Goal: Contribute content: Add original content to the website for others to see

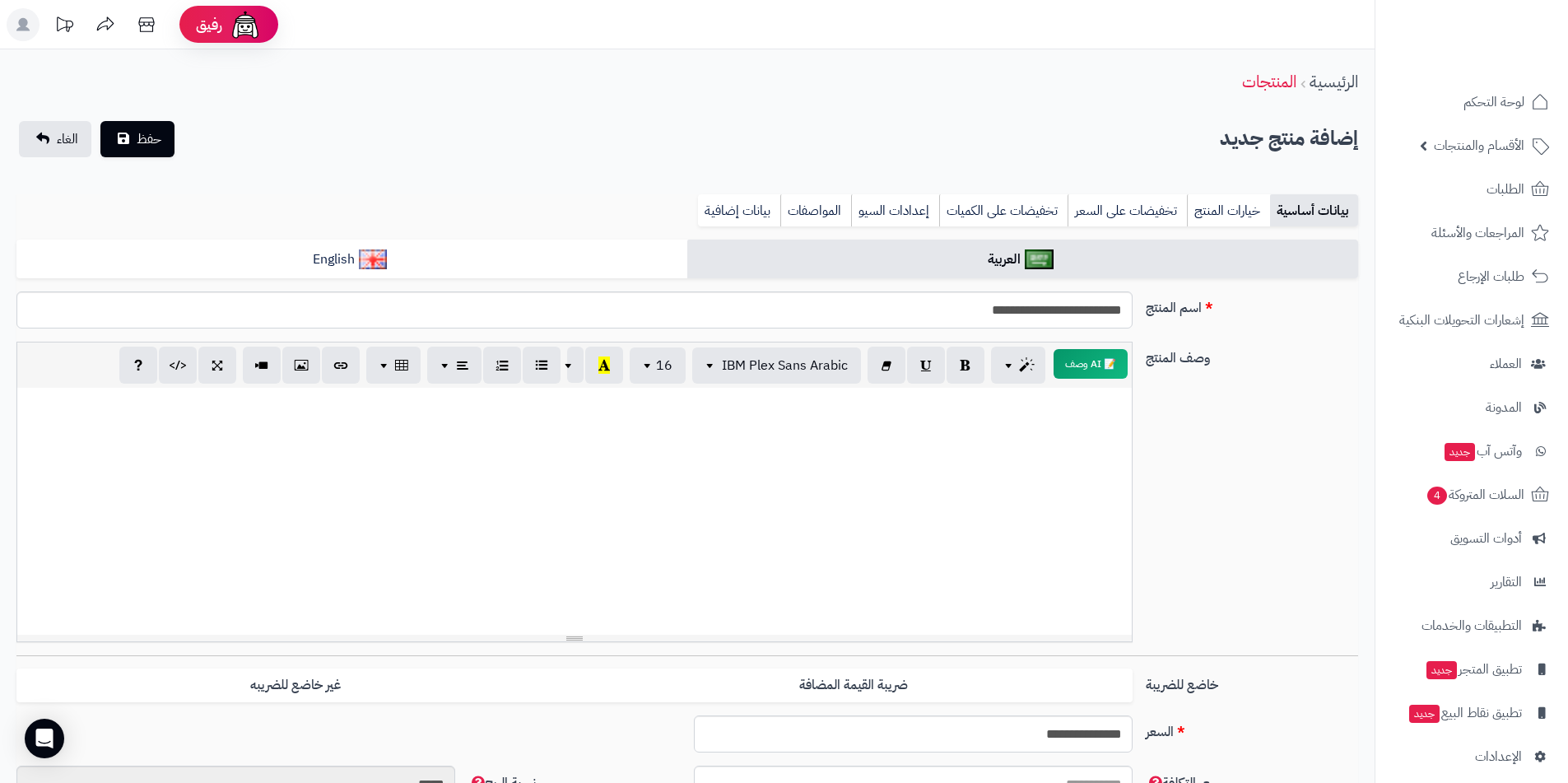
select select
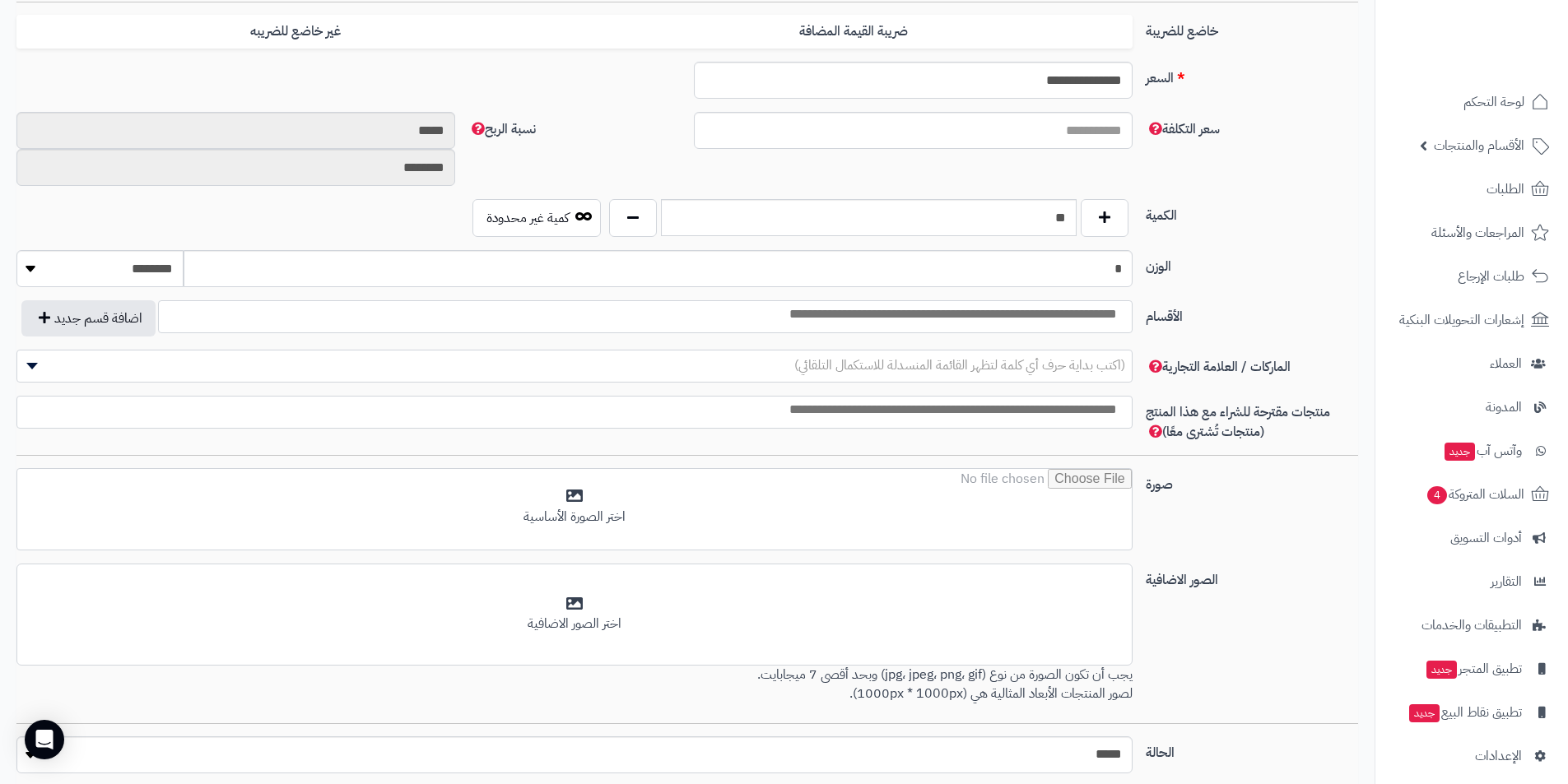
scroll to position [658, 0]
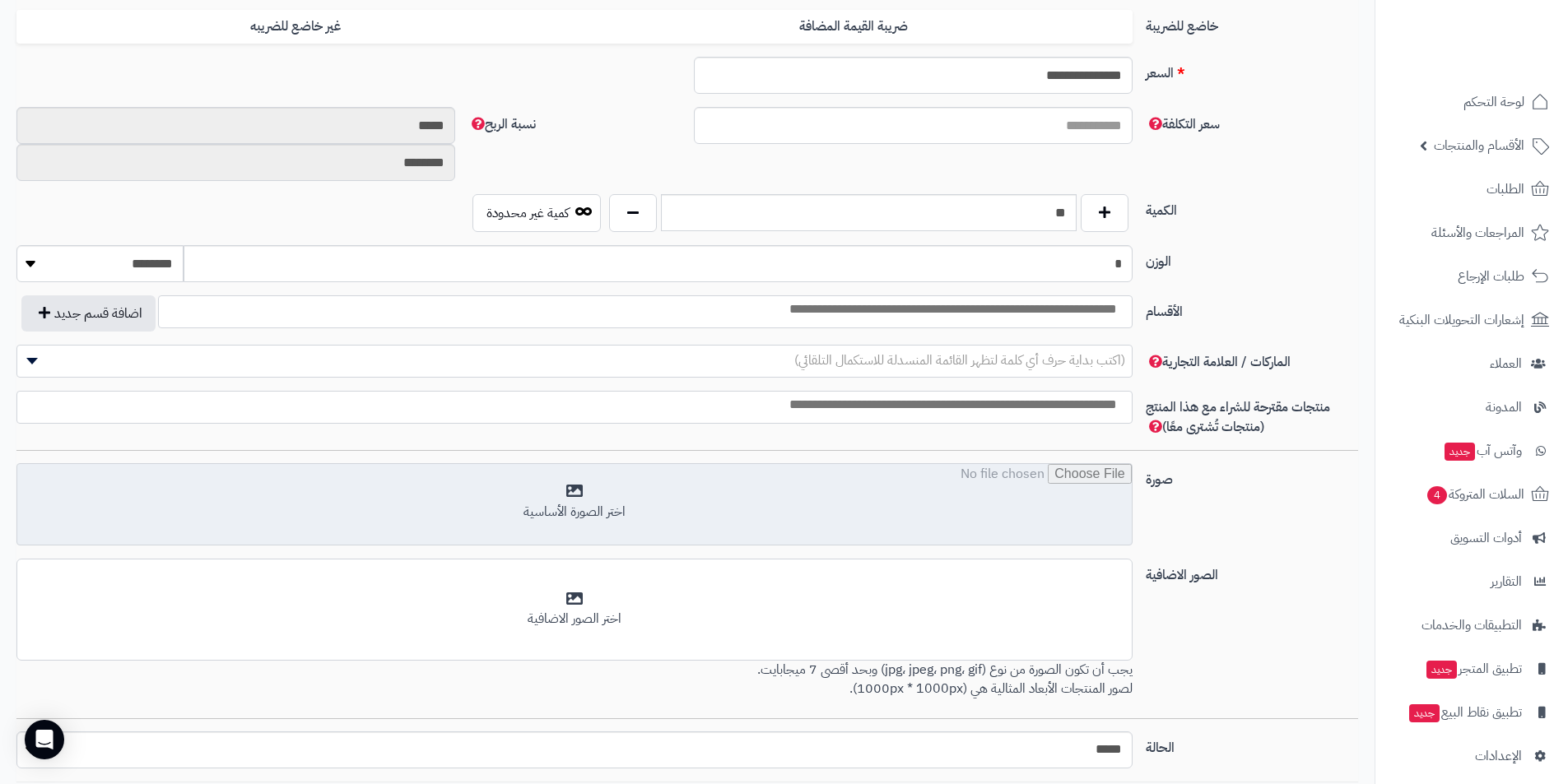
click at [567, 490] on input "file" at bounding box center [574, 504] width 1114 height 82
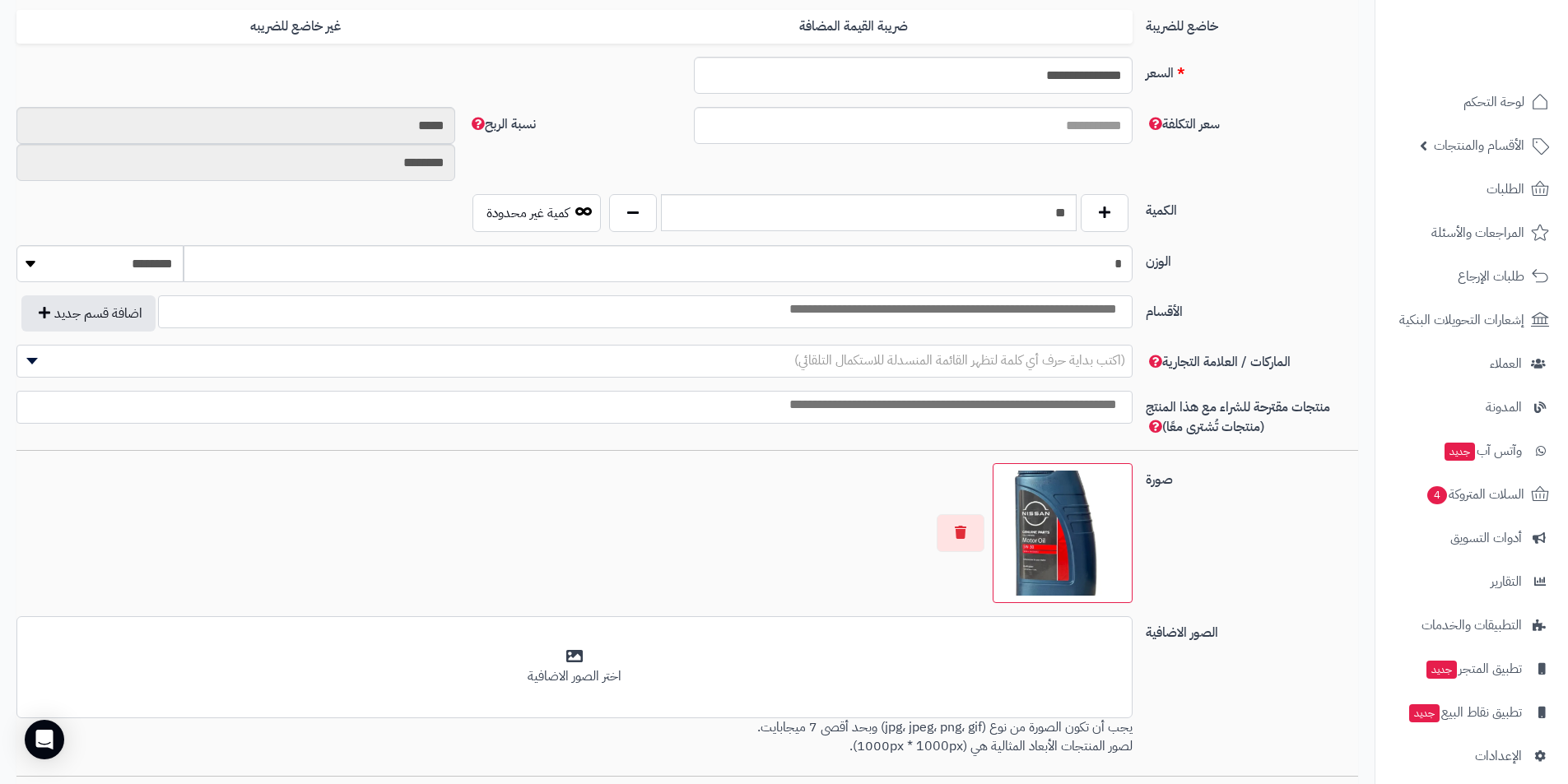
click at [1068, 371] on span "(اكتب بداية حرف أي كلمة لتظهر القائمة المنسدلة للاستكمال التلقائي)" at bounding box center [574, 360] width 1114 height 25
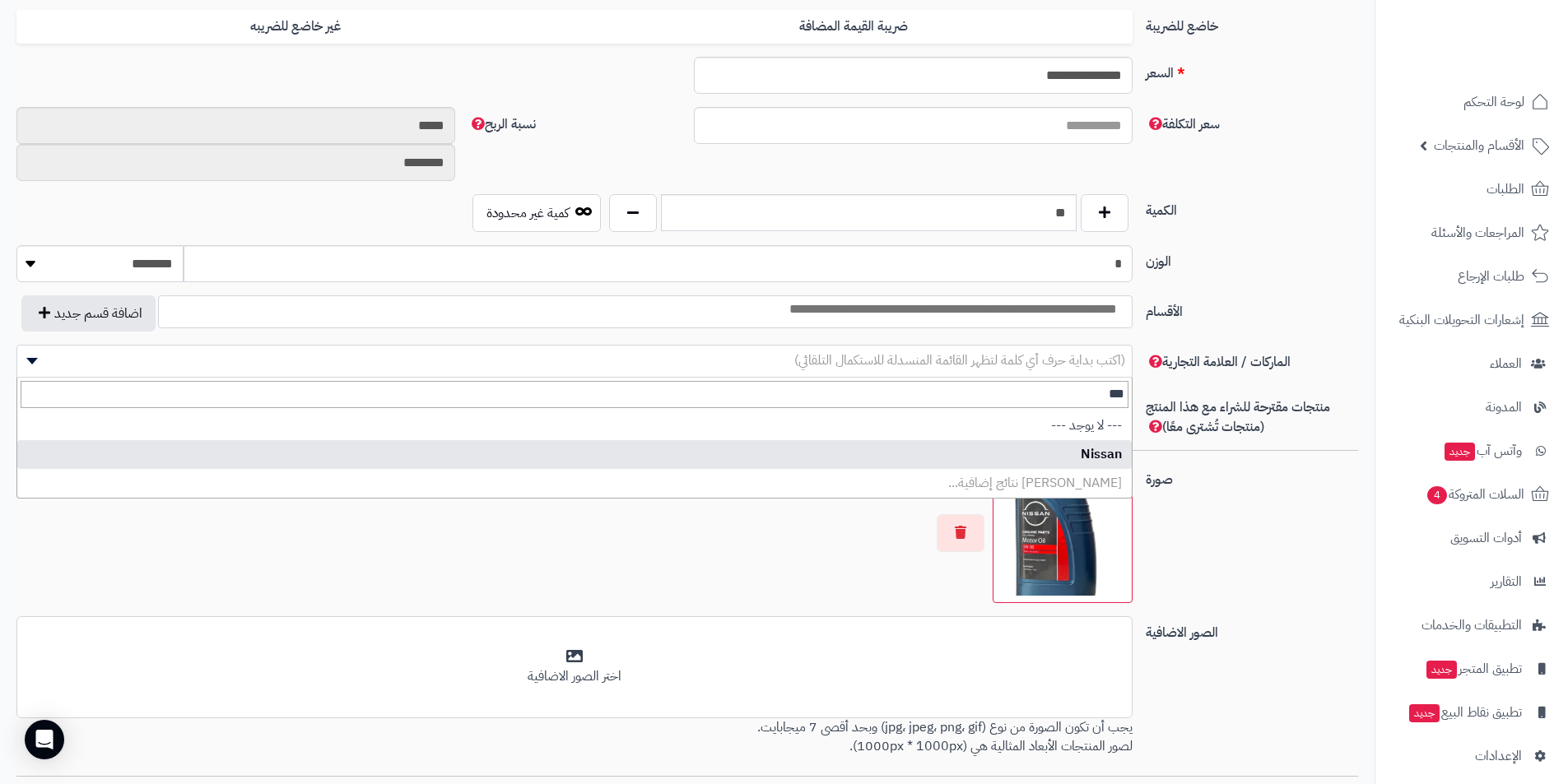
type input "***"
select select "**"
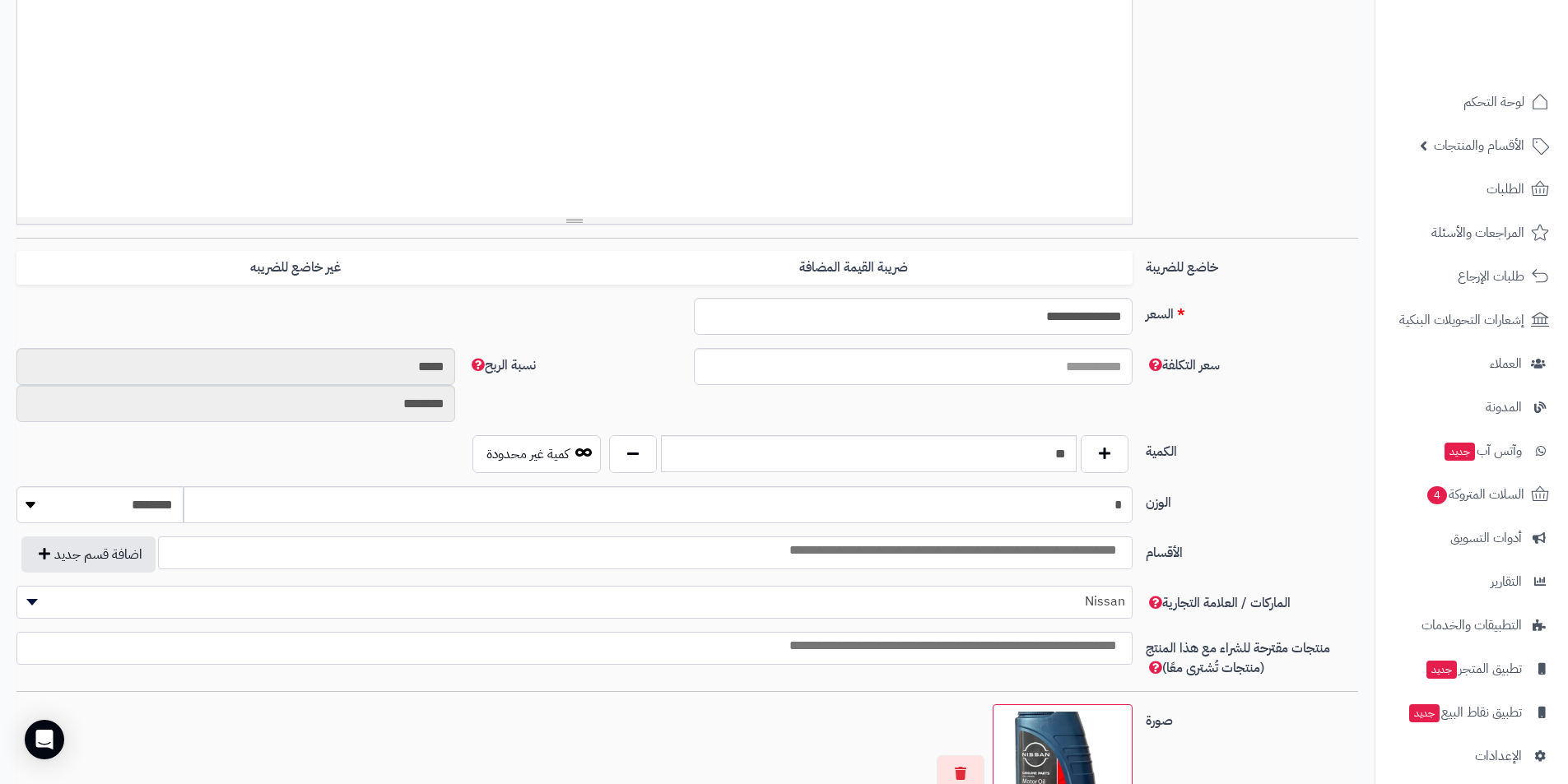
scroll to position [411, 0]
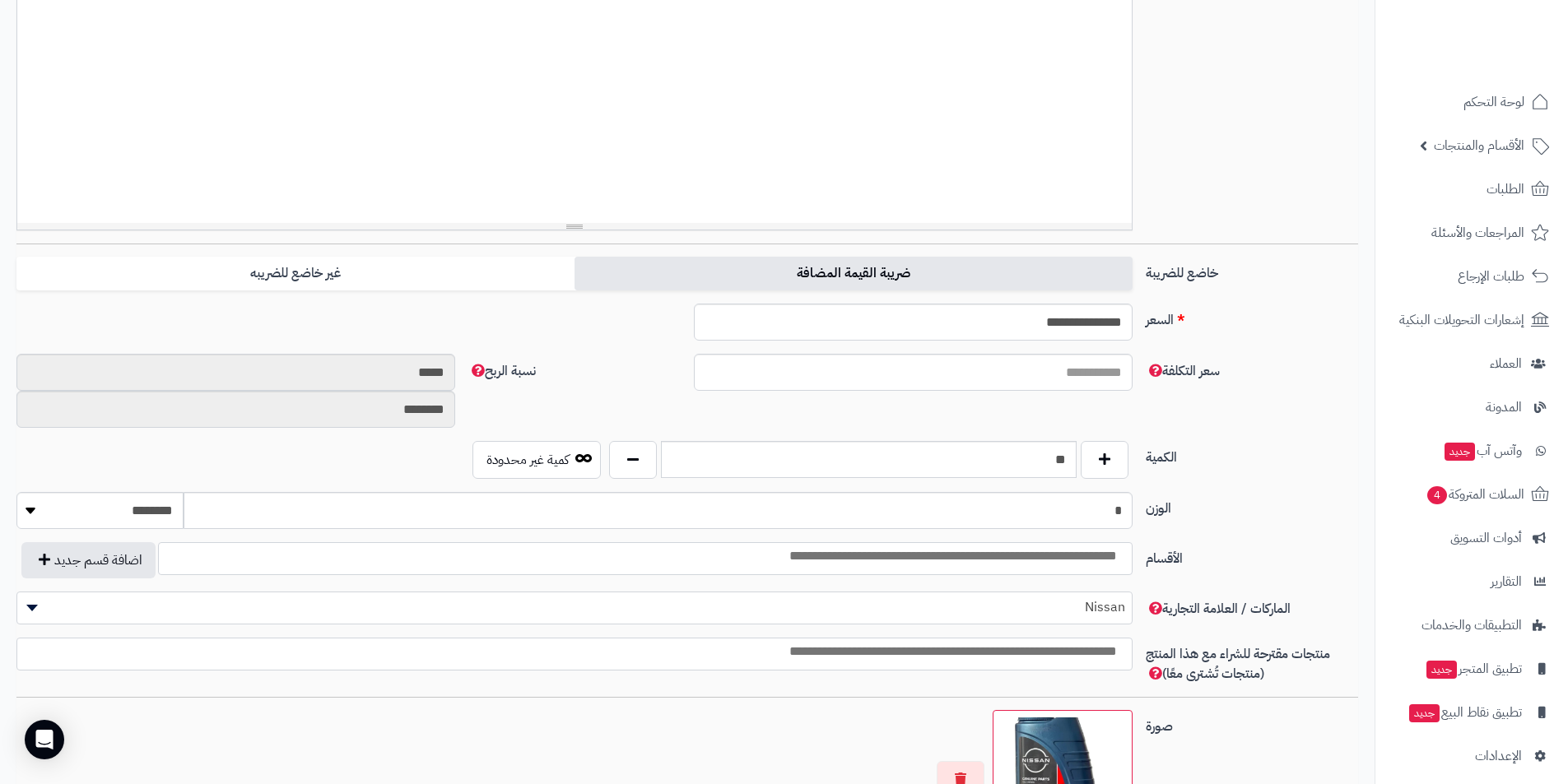
click at [779, 266] on label "ضريبة القيمة المضافة" at bounding box center [853, 274] width 558 height 34
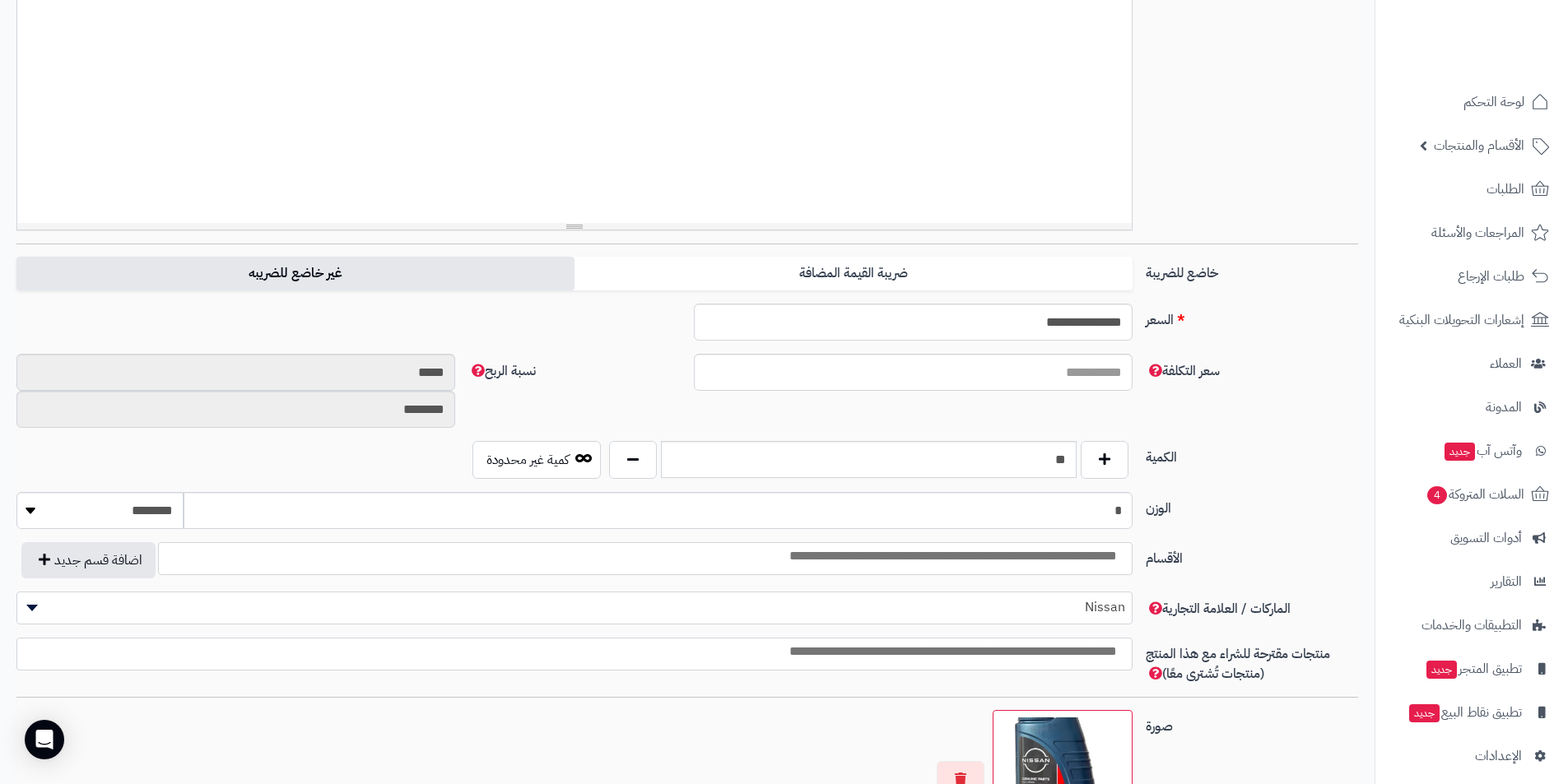
click at [536, 264] on label "غير خاضع للضريبه" at bounding box center [295, 274] width 558 height 34
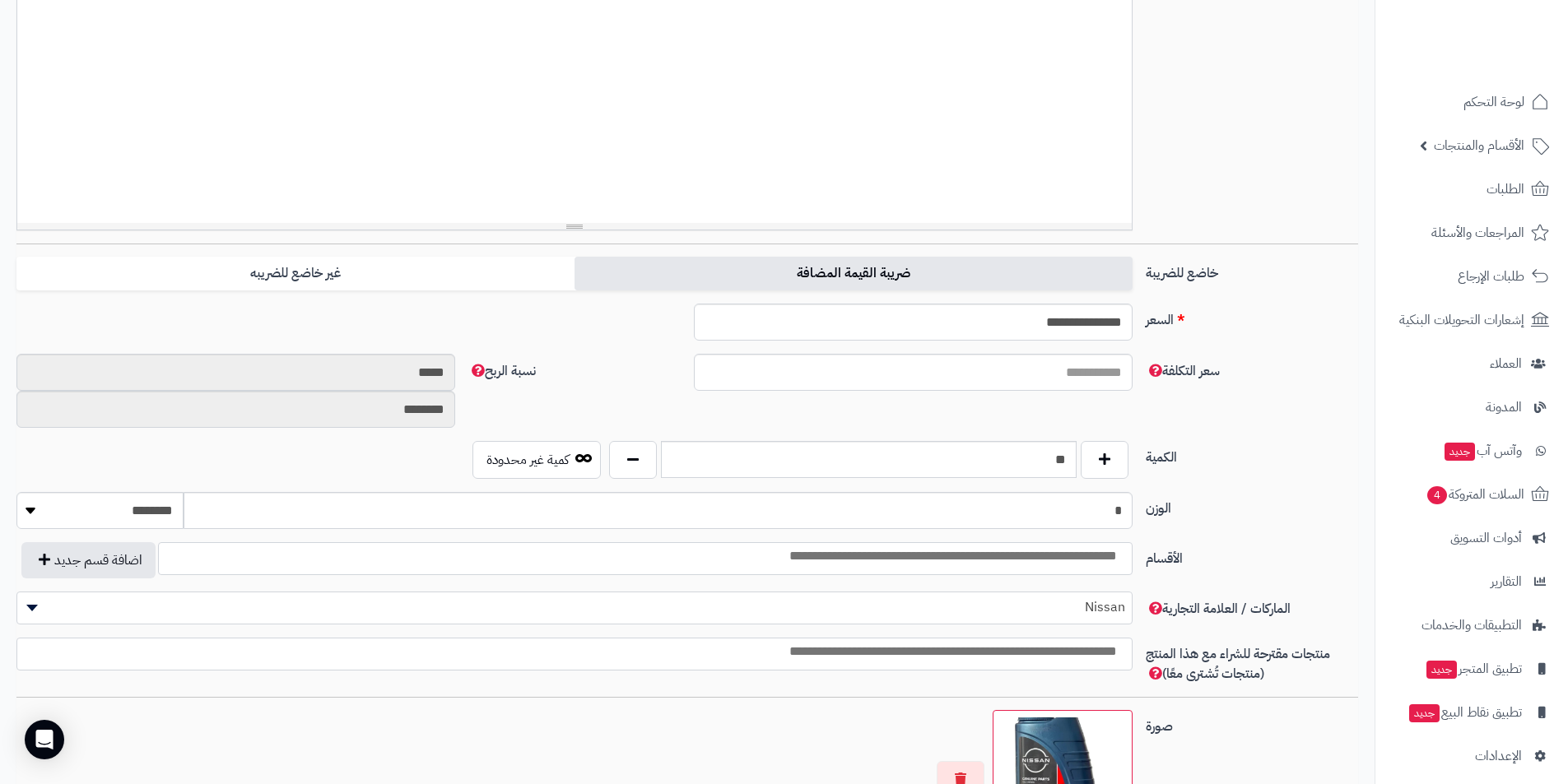
click at [768, 265] on label "ضريبة القيمة المضافة" at bounding box center [853, 274] width 558 height 34
type input "*****"
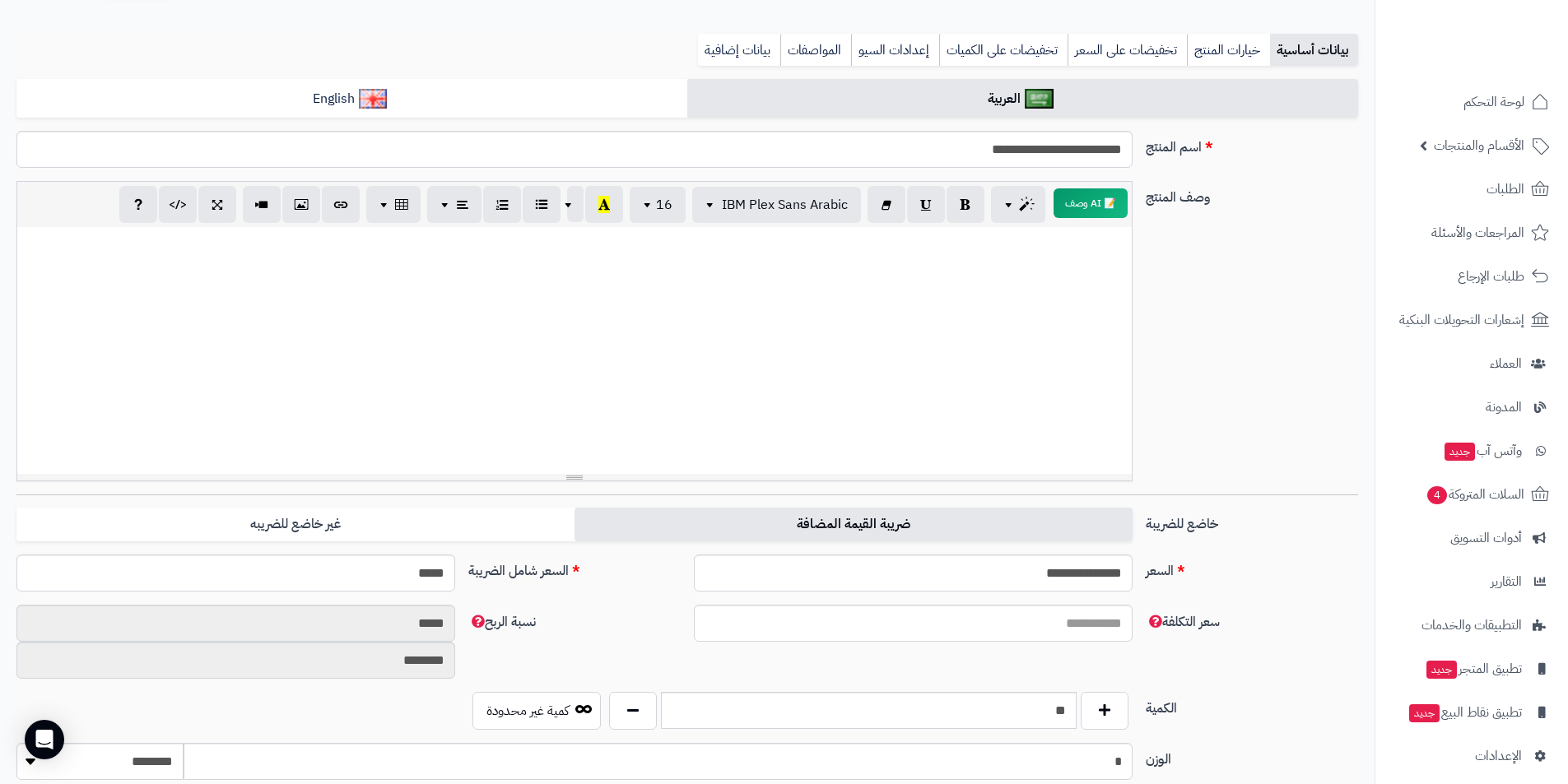
scroll to position [0, 0]
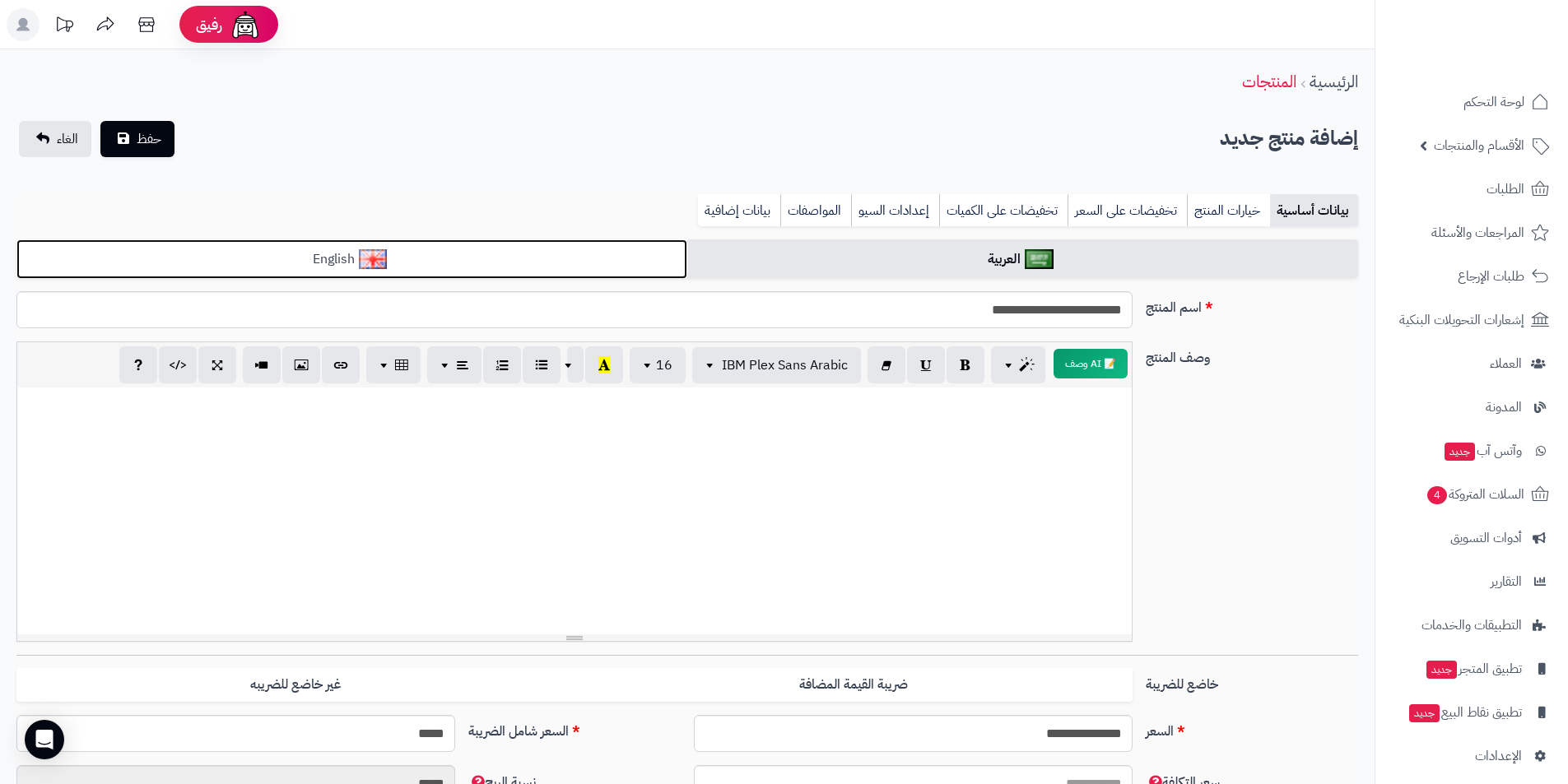
click at [567, 251] on link "English" at bounding box center [352, 260] width 671 height 41
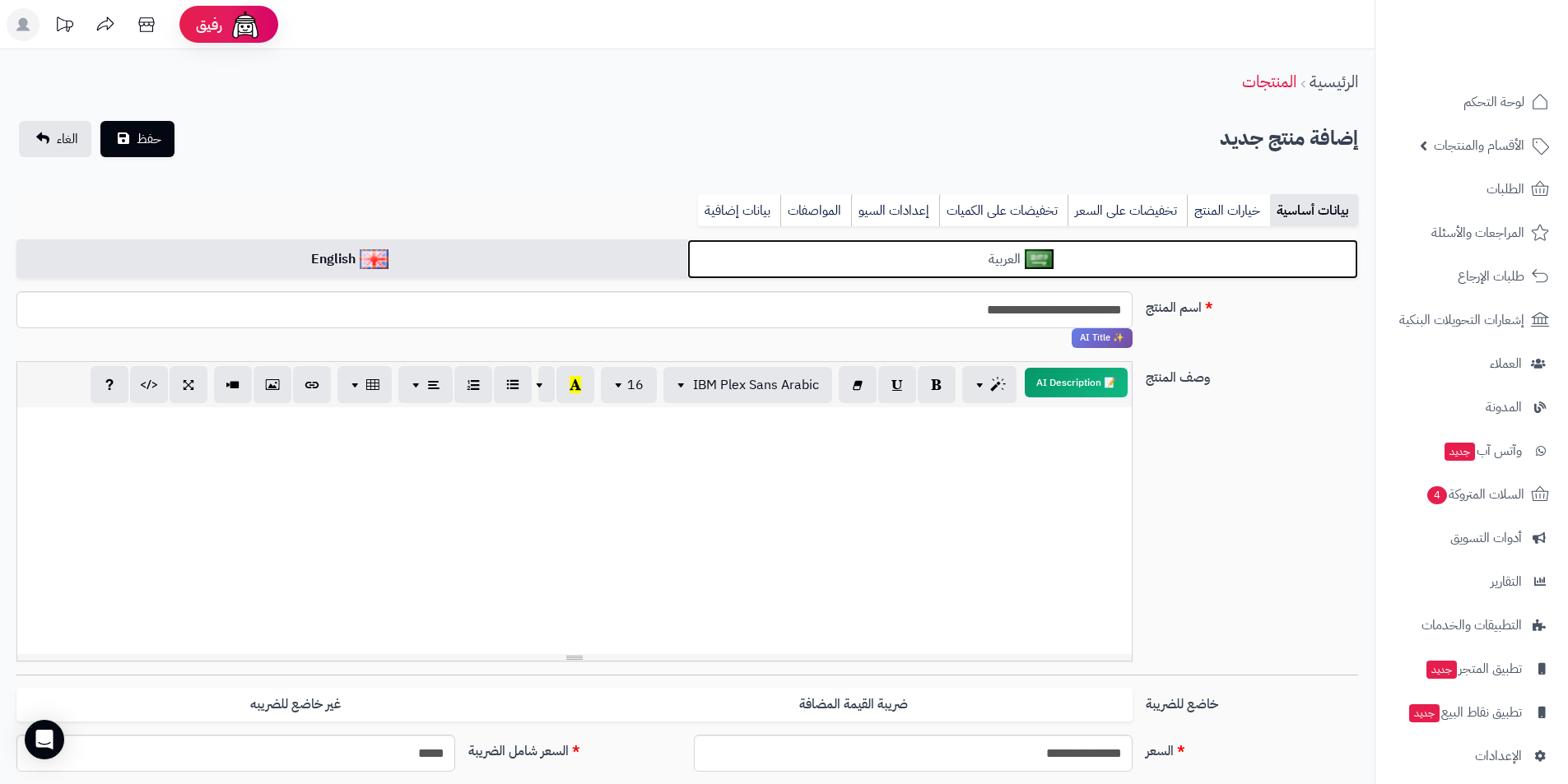
click at [759, 257] on link "العربية" at bounding box center [1022, 260] width 671 height 41
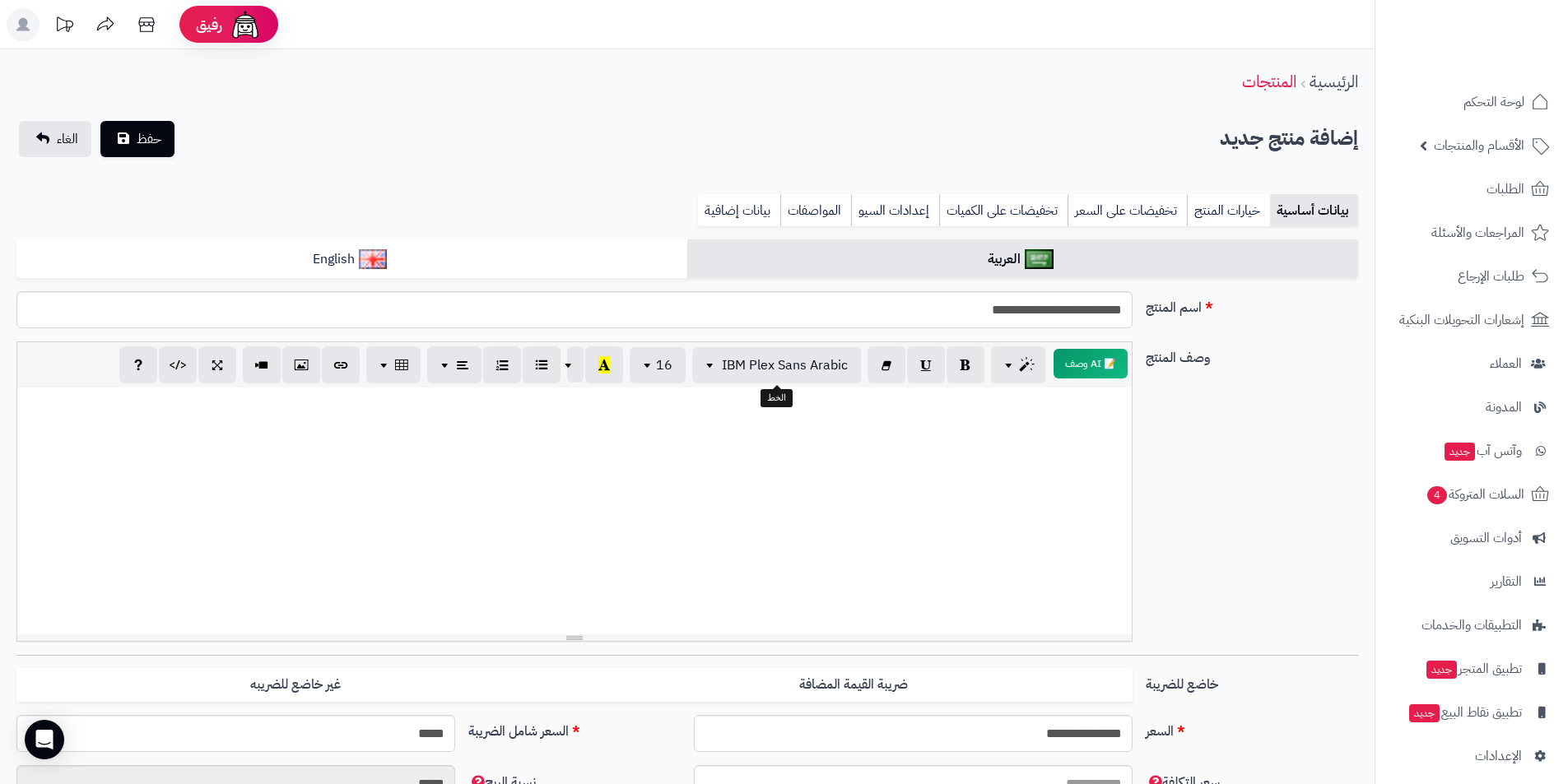
click at [869, 420] on div at bounding box center [574, 510] width 1114 height 247
paste div
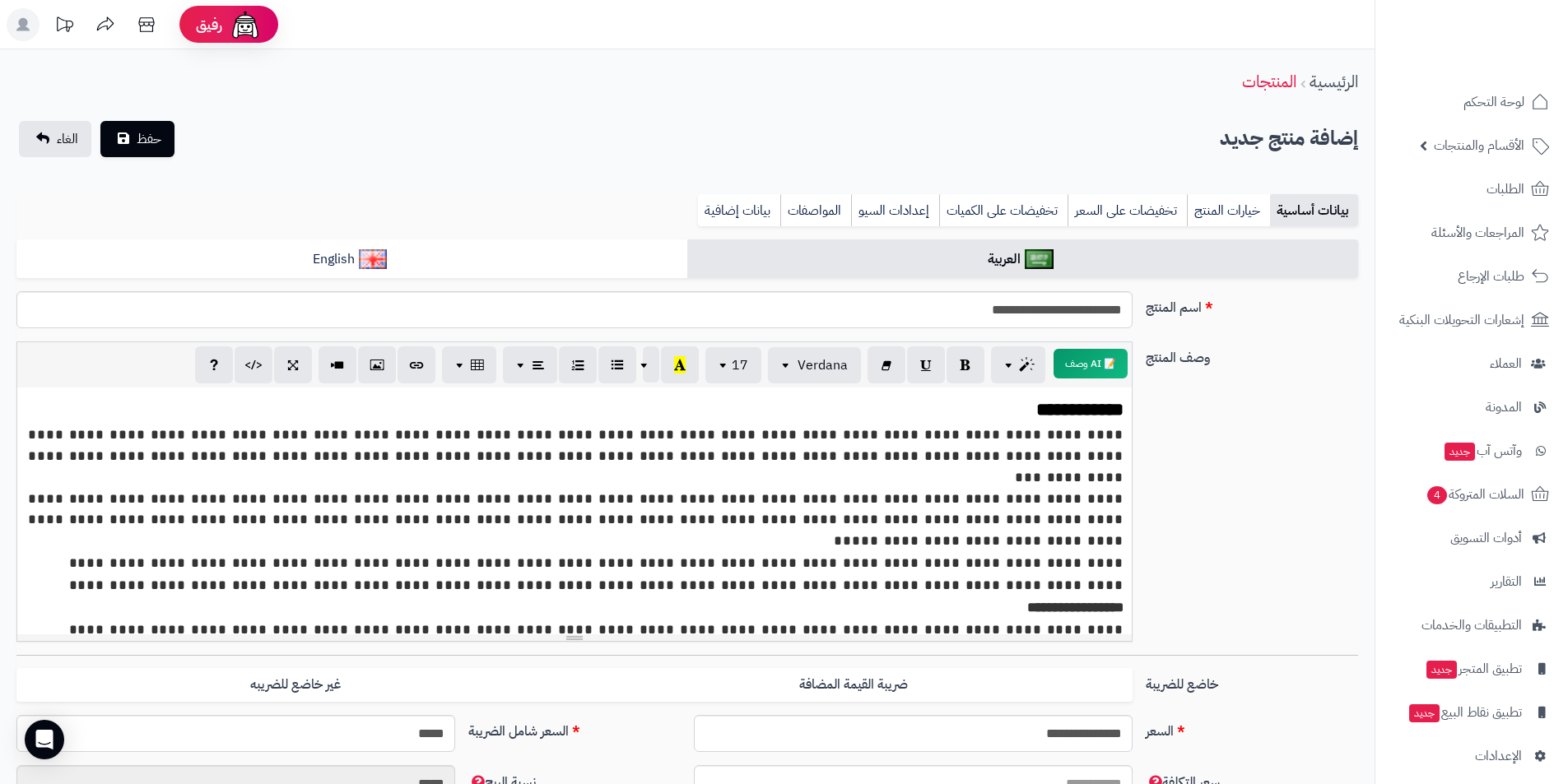
scroll to position [7, 0]
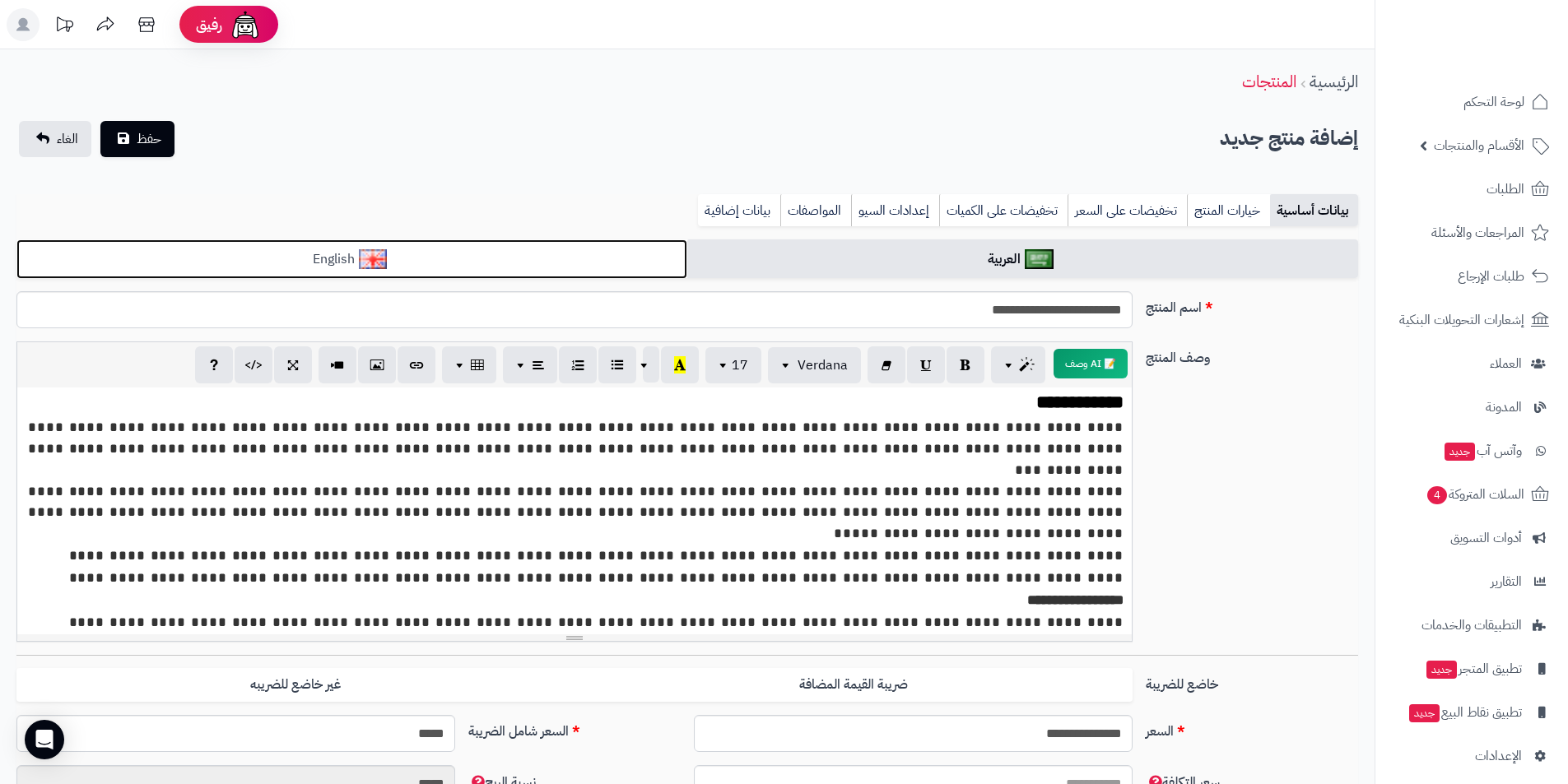
click at [465, 265] on link "English" at bounding box center [352, 260] width 671 height 41
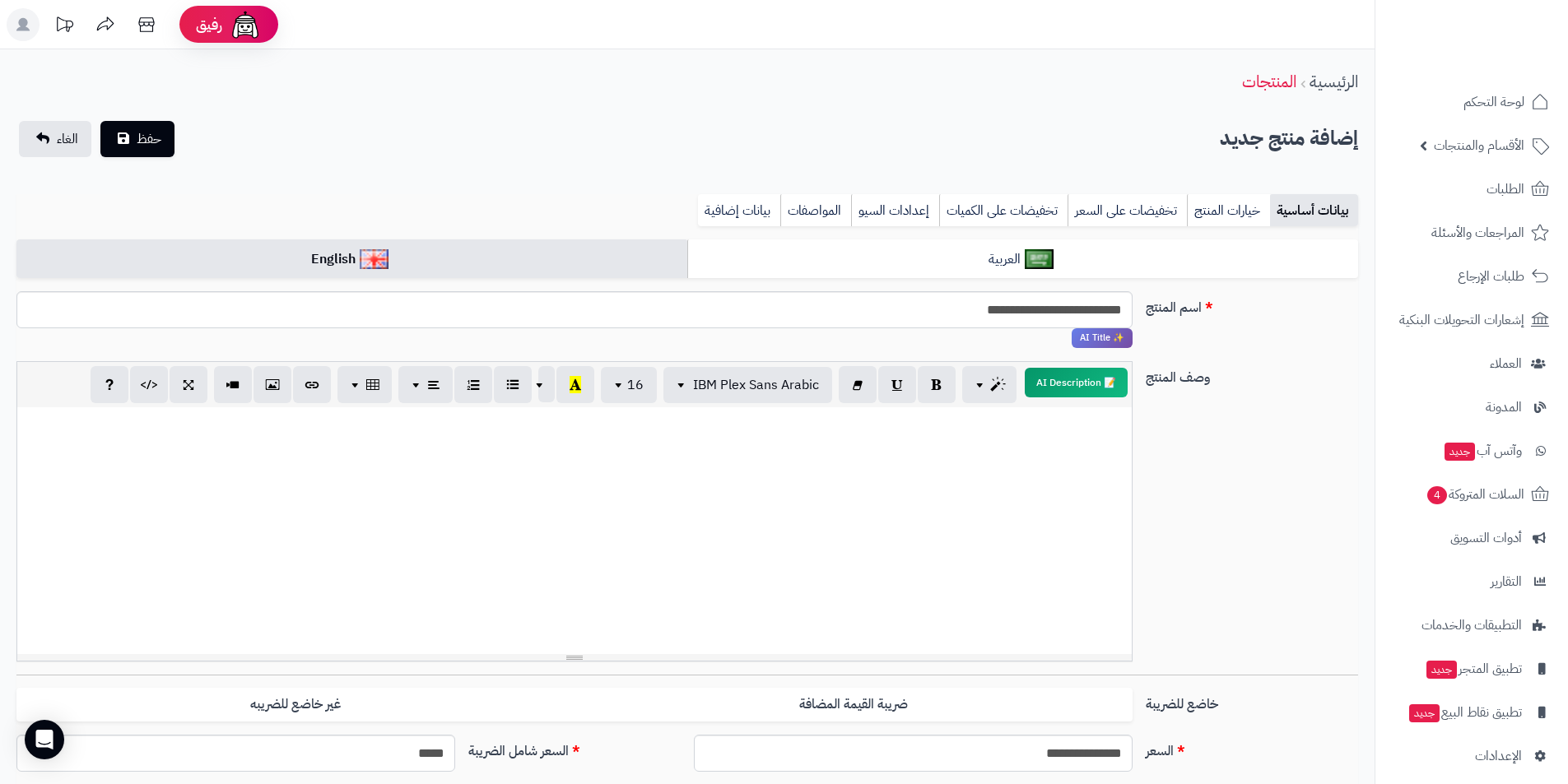
click at [697, 475] on div at bounding box center [574, 530] width 1114 height 247
click at [123, 138] on button "حفظ" at bounding box center [137, 138] width 74 height 37
